Goal: Information Seeking & Learning: Learn about a topic

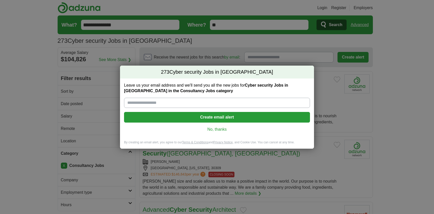
click at [218, 130] on link "No, thanks" at bounding box center [217, 129] width 178 height 6
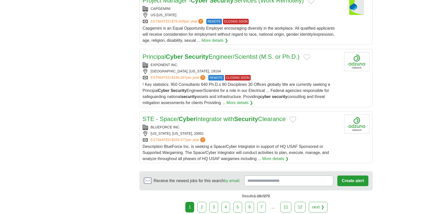
scroll to position [605, 0]
click at [318, 201] on link "next ❯" at bounding box center [318, 206] width 19 height 11
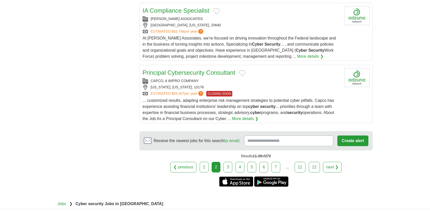
scroll to position [587, 0]
click at [331, 161] on link "next ❯" at bounding box center [332, 166] width 19 height 11
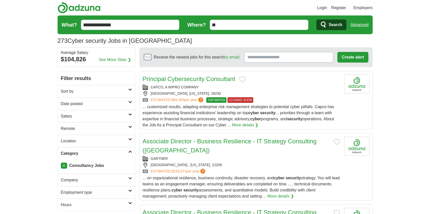
click at [322, 8] on link "Login" at bounding box center [322, 8] width 10 height 6
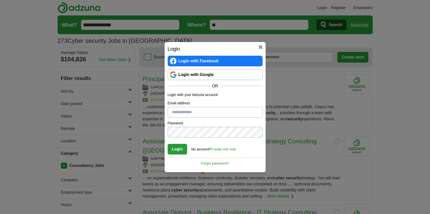
click at [225, 112] on input "Email address" at bounding box center [215, 112] width 95 height 11
click at [168, 111] on protonpass-control-5a3a at bounding box center [168, 111] width 0 height 4
click at [168, 112] on protonpass-control-5a3a at bounding box center [168, 111] width 0 height 4
type input "********"
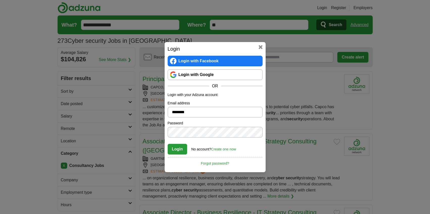
click at [178, 150] on button "Login" at bounding box center [178, 149] width 20 height 11
click at [184, 113] on input "********" at bounding box center [215, 112] width 95 height 11
click at [222, 74] on link "Login with Google" at bounding box center [215, 74] width 95 height 11
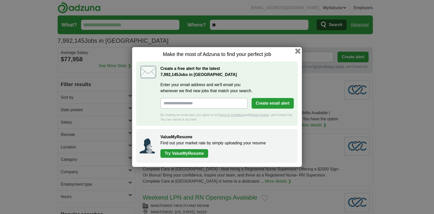
click at [298, 52] on button "button" at bounding box center [298, 51] width 6 height 6
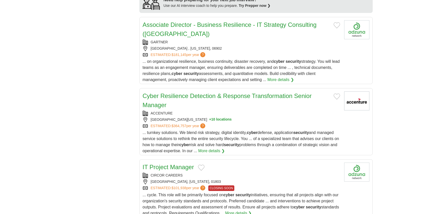
scroll to position [510, 0]
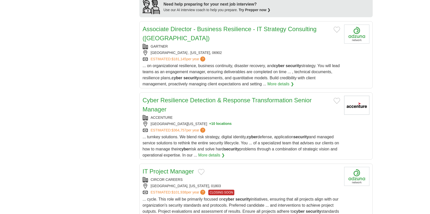
click at [254, 101] on link "Cyber Resilience Detection & Response Transformation Senior Manager" at bounding box center [227, 105] width 169 height 16
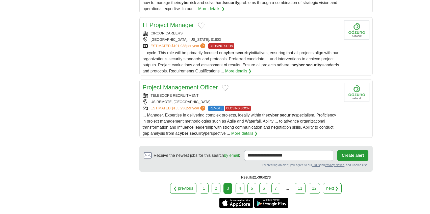
scroll to position [676, 0]
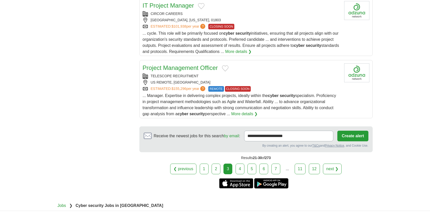
click at [331, 169] on link "next ❯" at bounding box center [332, 168] width 19 height 11
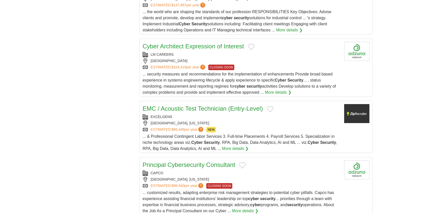
scroll to position [568, 0]
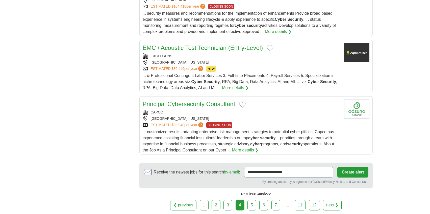
click at [333, 206] on link "next ❯" at bounding box center [332, 204] width 19 height 11
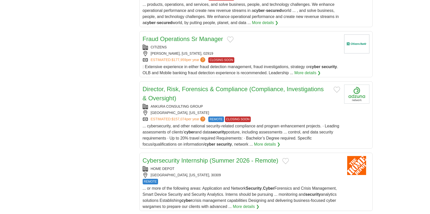
scroll to position [625, 0]
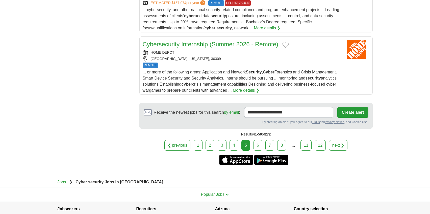
click at [341, 145] on link "next ❯" at bounding box center [338, 145] width 19 height 11
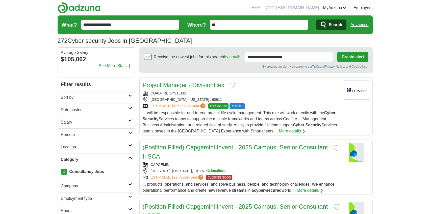
click at [125, 146] on h2 "Location" at bounding box center [94, 147] width 67 height 6
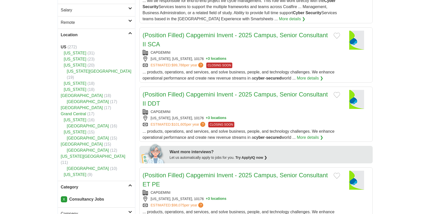
scroll to position [104, 0]
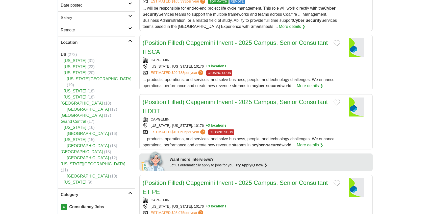
click at [128, 42] on icon at bounding box center [130, 40] width 4 height 3
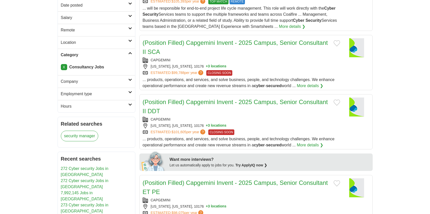
click at [124, 28] on h2 "Remote" at bounding box center [94, 30] width 67 height 6
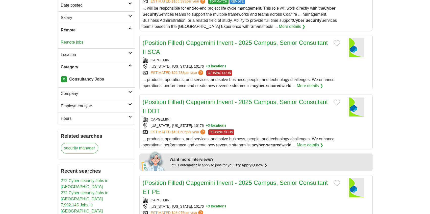
click at [73, 42] on link "Remote jobs" at bounding box center [72, 42] width 23 height 4
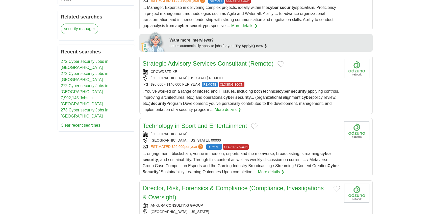
scroll to position [224, 0]
click at [237, 64] on link "Strategic Advisory Services Consultant (Remote)" at bounding box center [208, 63] width 131 height 7
